Goal: Find specific page/section

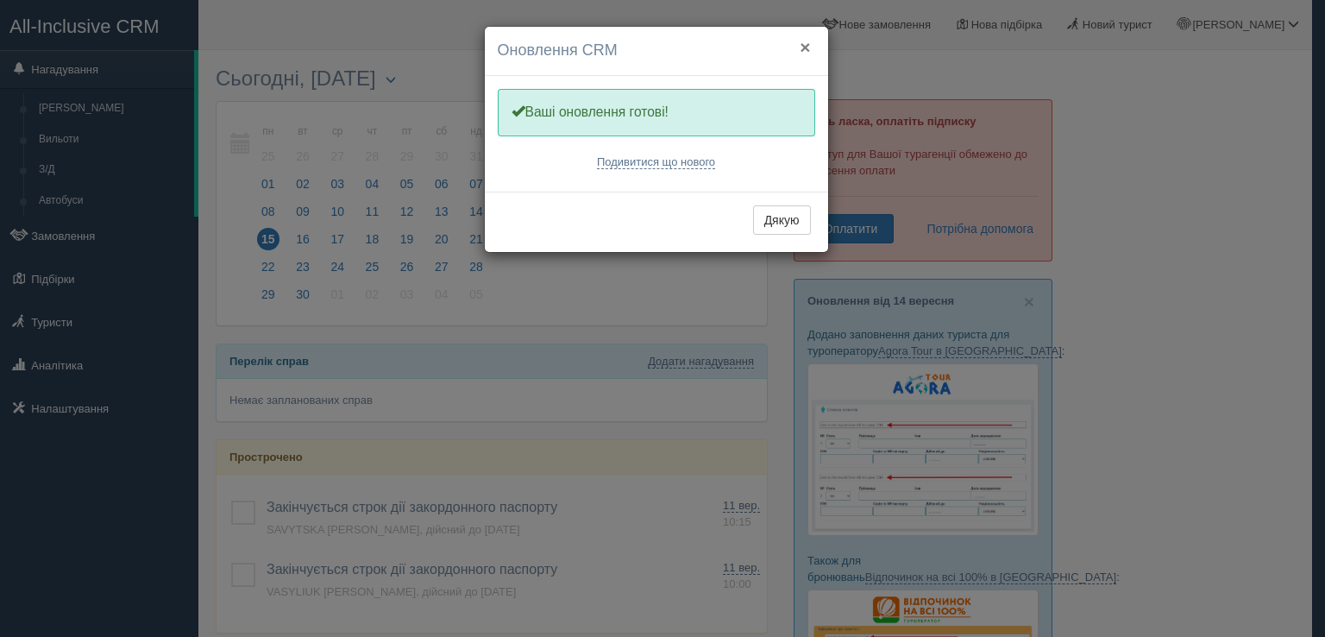
drag, startPoint x: 804, startPoint y: 42, endPoint x: 794, endPoint y: 53, distance: 14.6
click at [804, 44] on button "×" at bounding box center [805, 47] width 10 height 18
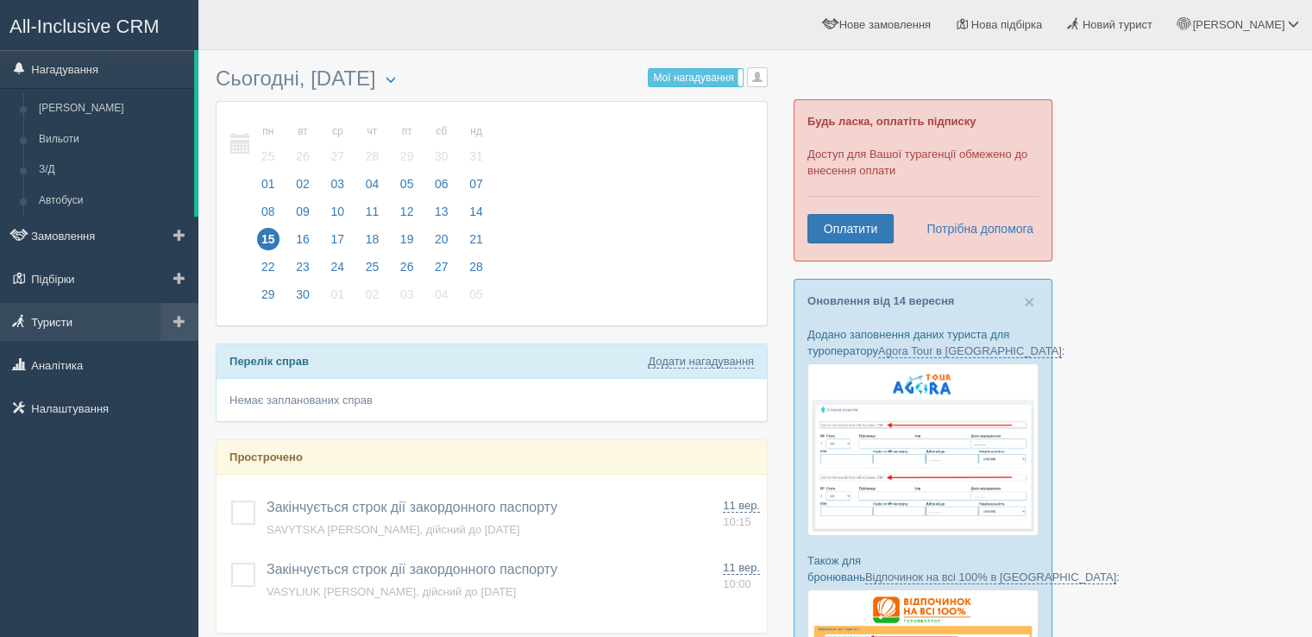
click at [72, 327] on link "Туристи" at bounding box center [99, 322] width 198 height 38
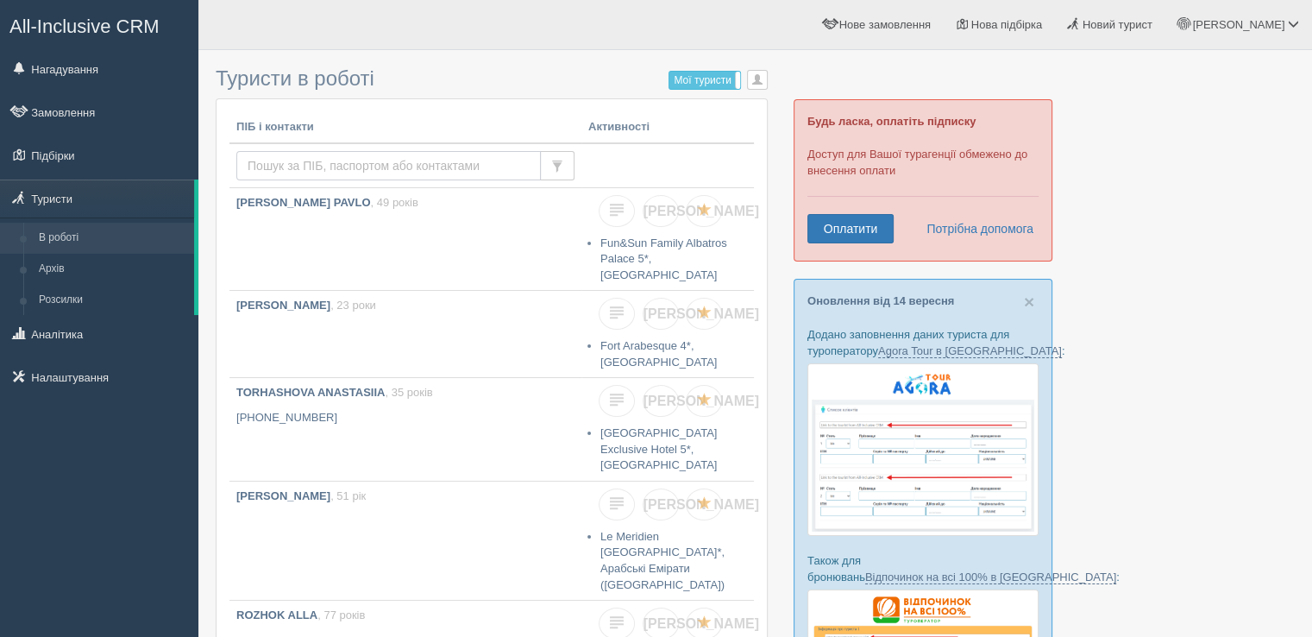
click at [305, 177] on input "text" at bounding box center [388, 165] width 305 height 29
type input "fedchuk"
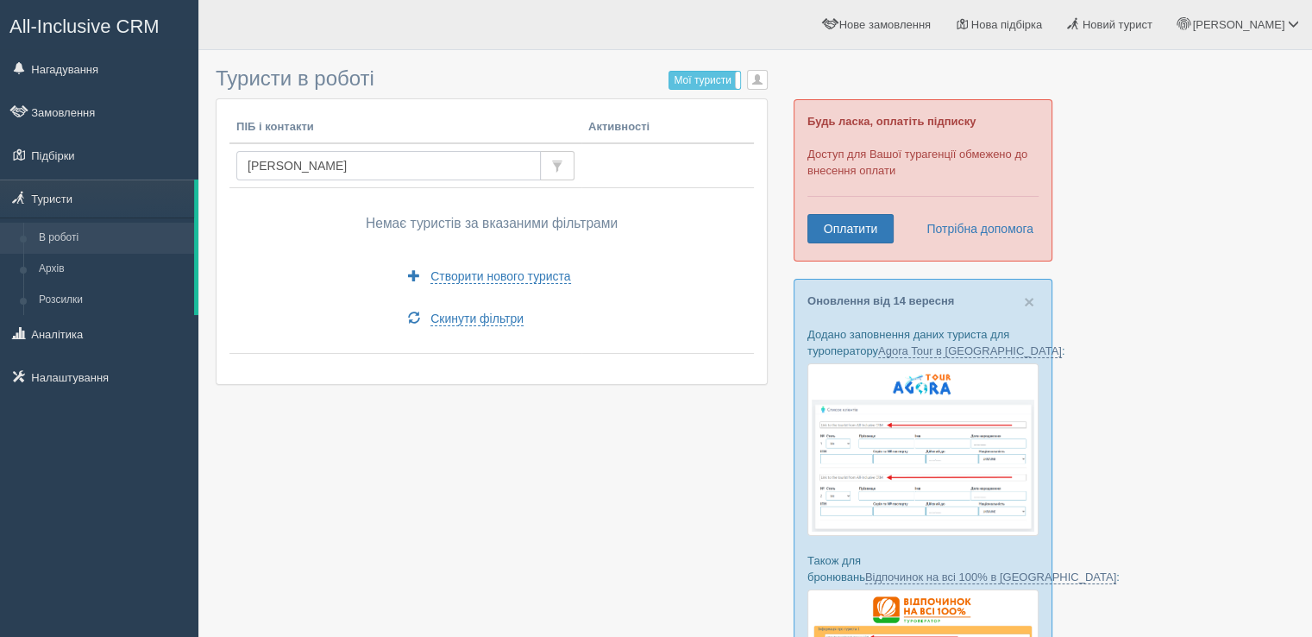
click at [349, 174] on input "[PERSON_NAME]" at bounding box center [388, 165] width 305 height 29
type input "fedc"
